Goal: Task Accomplishment & Management: Manage account settings

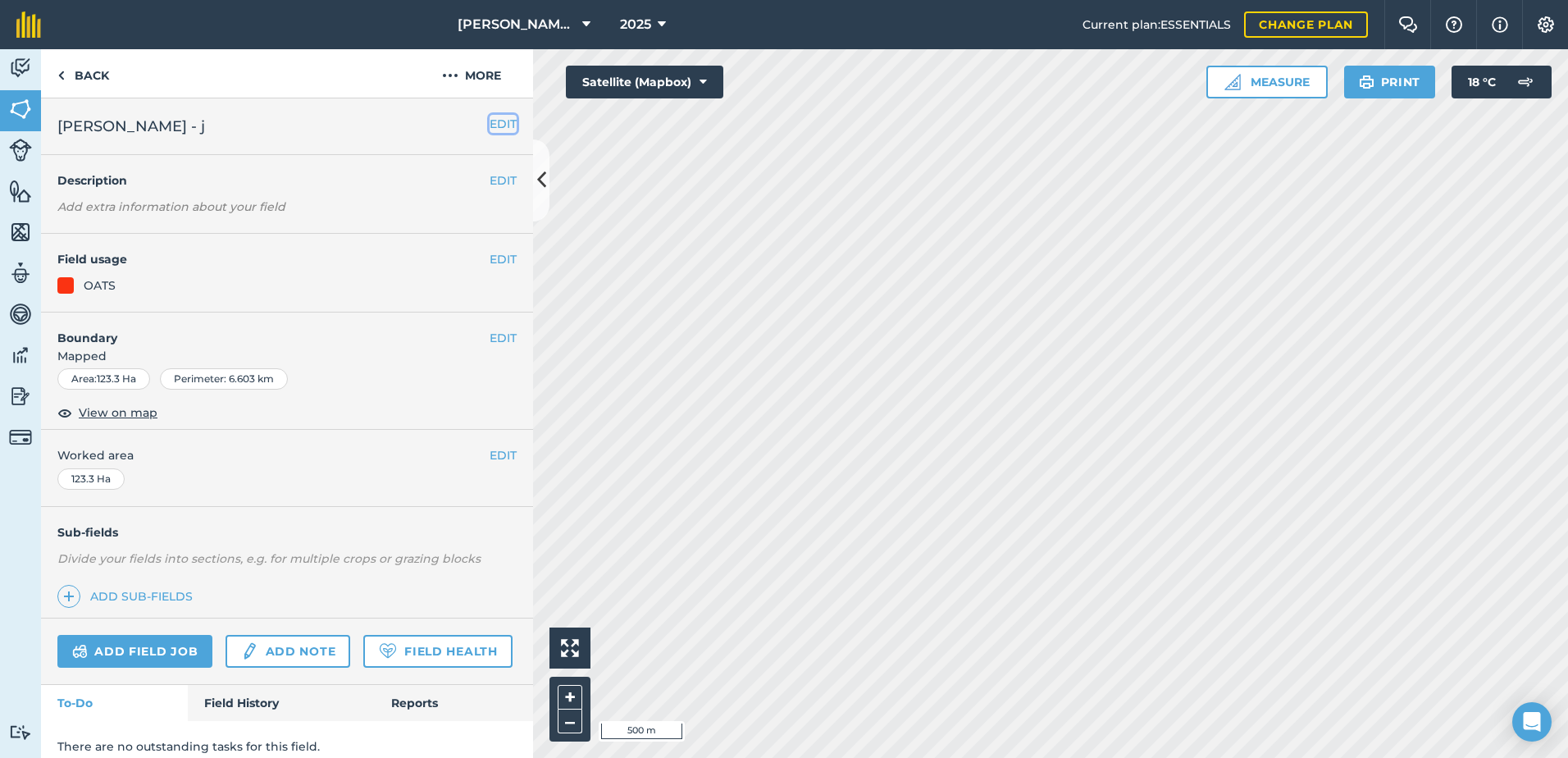
click at [492, 124] on button "EDIT" at bounding box center [503, 124] width 27 height 18
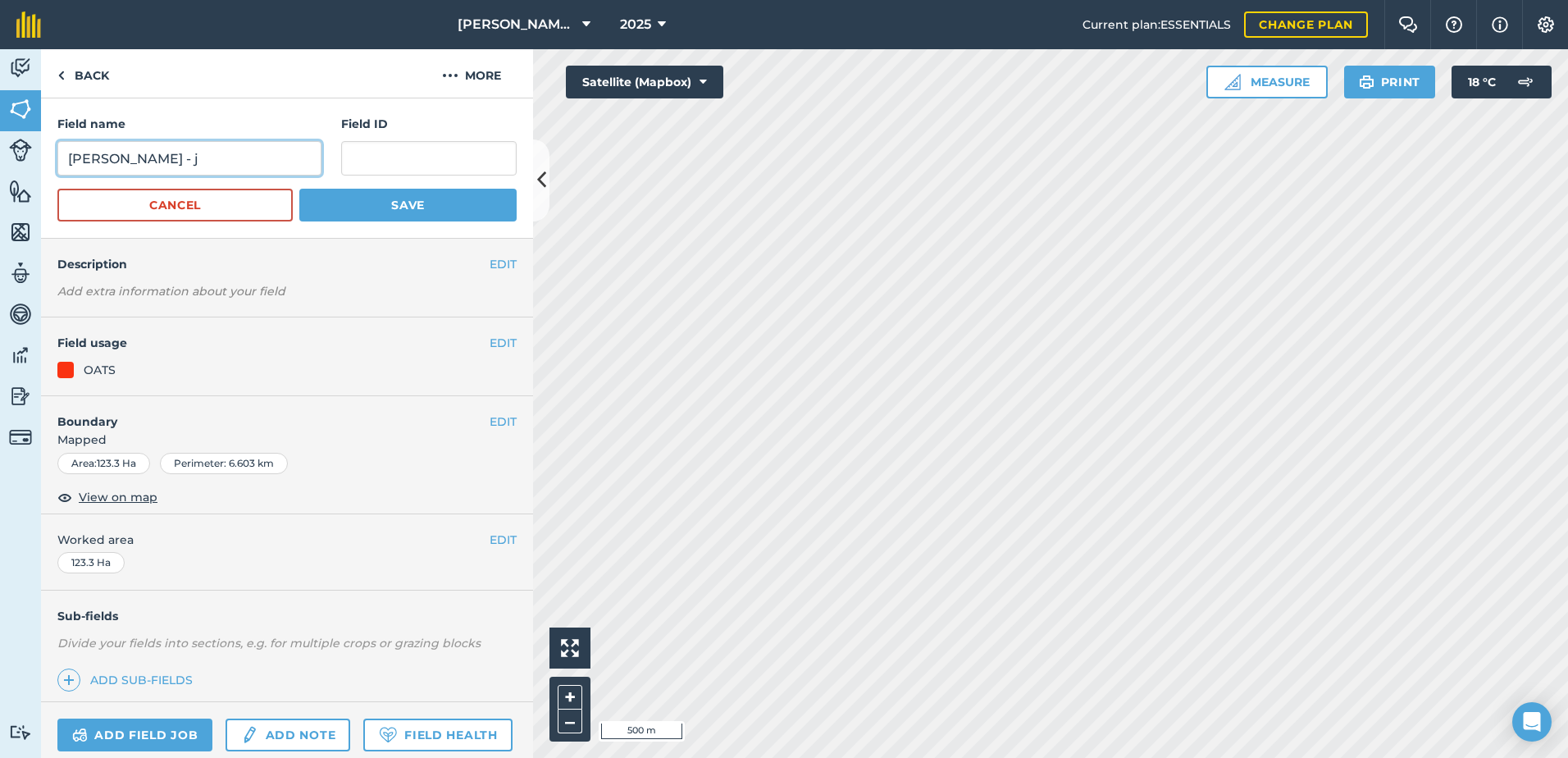
click at [191, 159] on input "jeremy barber - j" at bounding box center [189, 158] width 264 height 35
type input "jeremy barber - Schuberts 1"
click at [450, 207] on button "Save" at bounding box center [408, 205] width 218 height 33
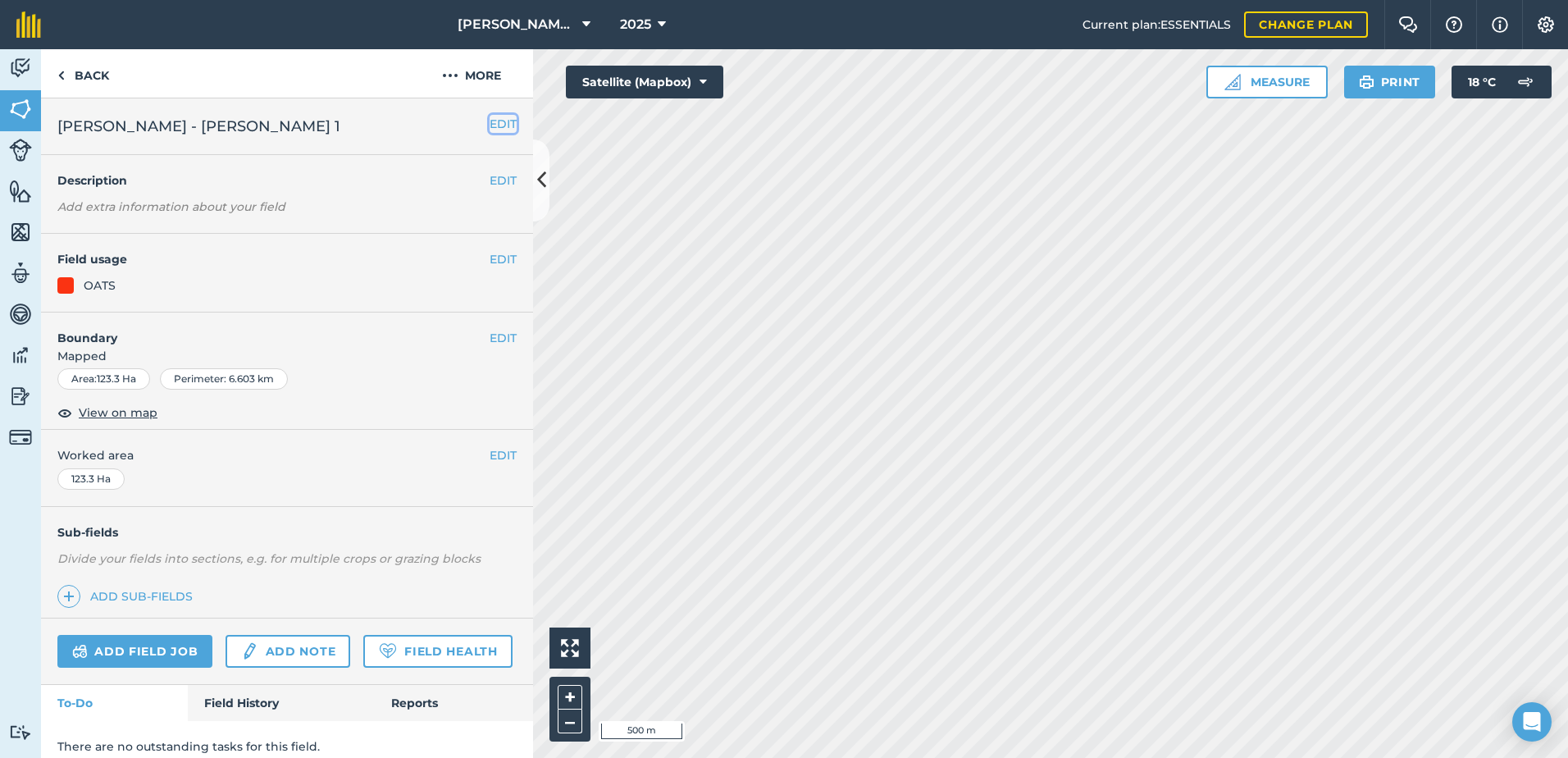
click at [495, 126] on button "EDIT" at bounding box center [503, 124] width 27 height 18
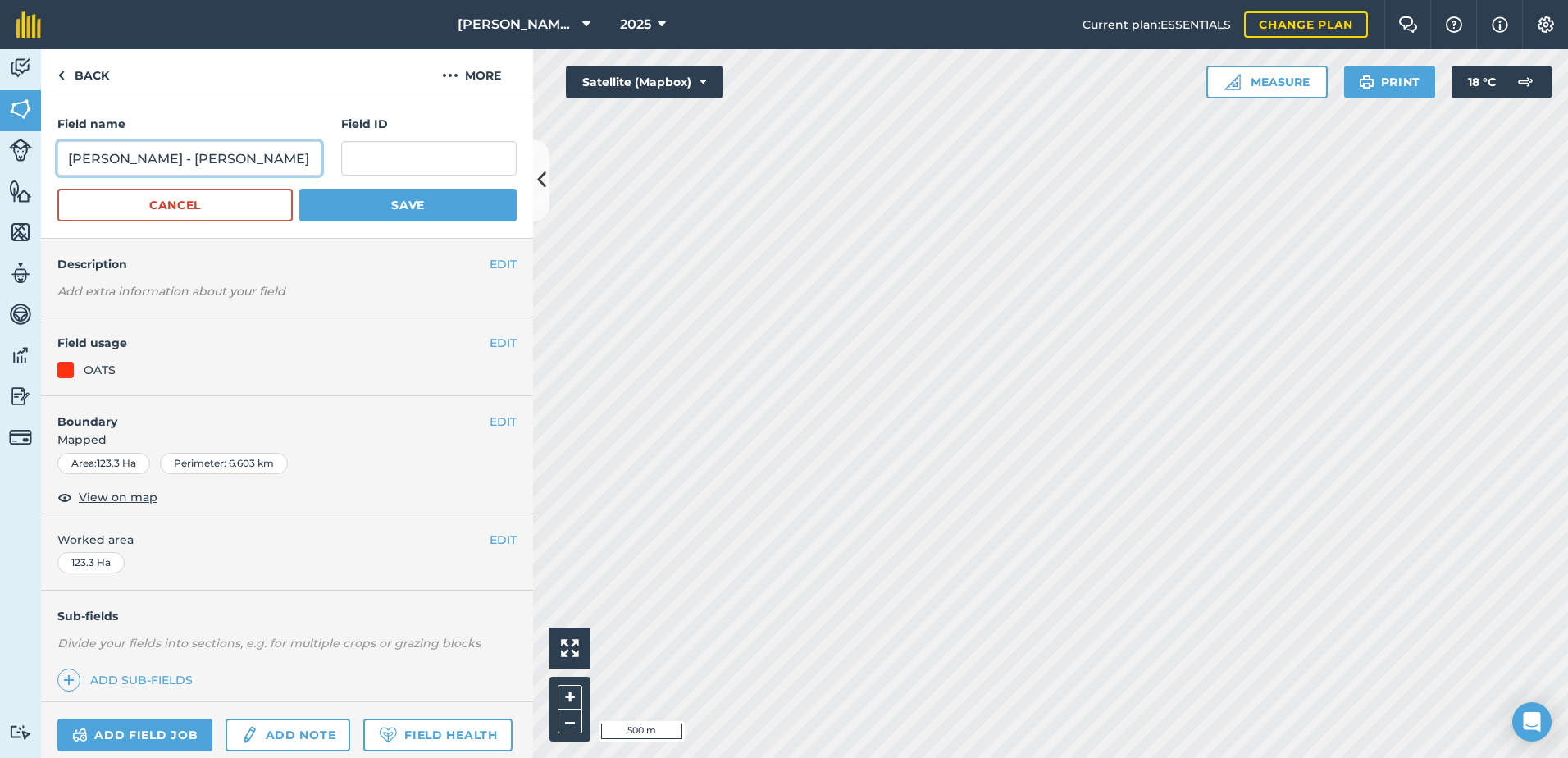
click at [128, 158] on input "Jeremy barber - Schuberts 1" at bounding box center [189, 158] width 264 height 35
click at [116, 156] on input "Jeremy Barber - Schuberts 1" at bounding box center [189, 158] width 264 height 35
click at [116, 156] on input "Barber - Schuberts 1" at bounding box center [189, 158] width 264 height 35
type input "Barber, TG & PJ - Schuberts 1"
click at [364, 207] on button "Save" at bounding box center [408, 205] width 218 height 33
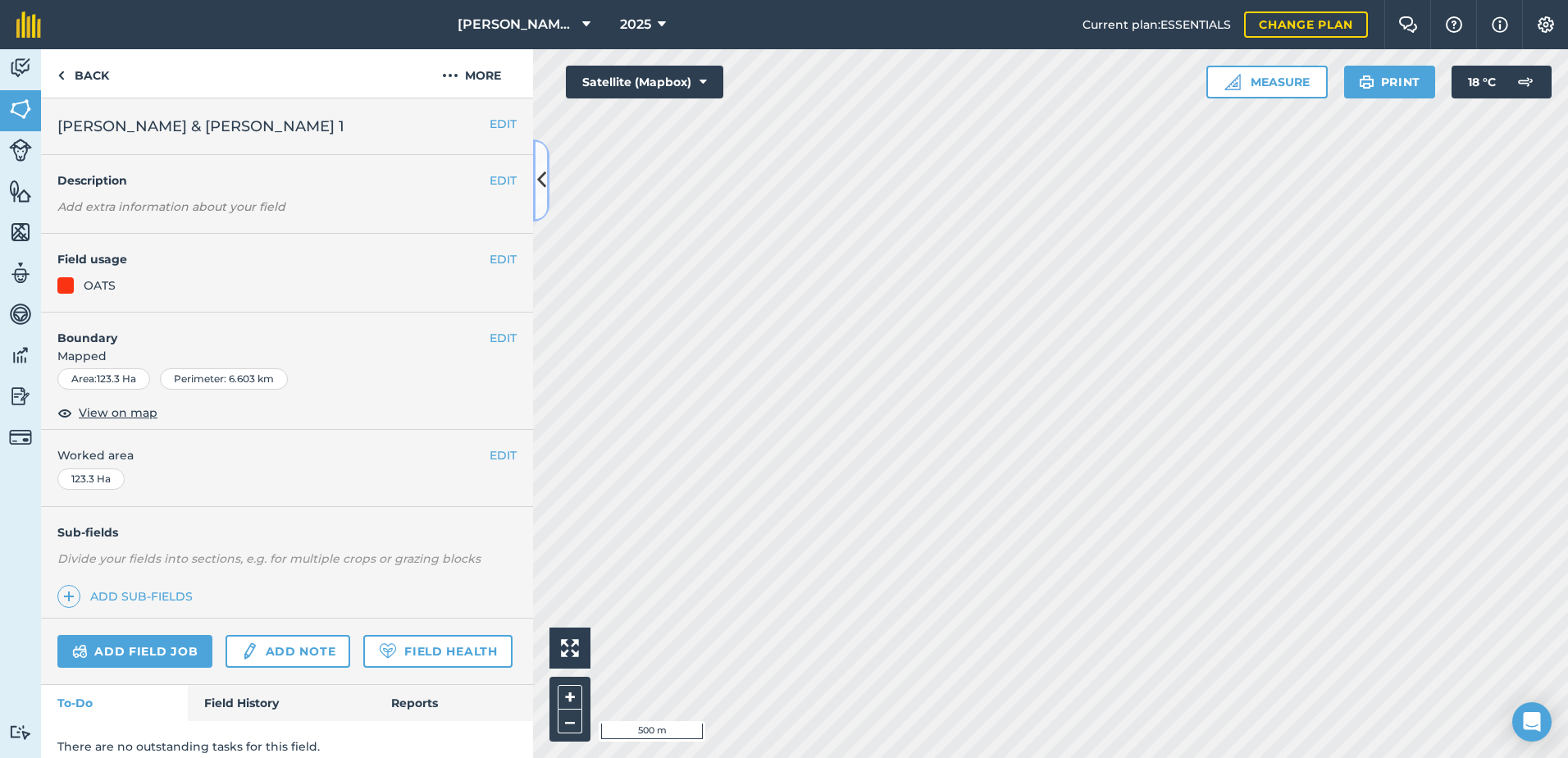
click at [539, 182] on icon at bounding box center [541, 180] width 9 height 29
